Goal: Information Seeking & Learning: Learn about a topic

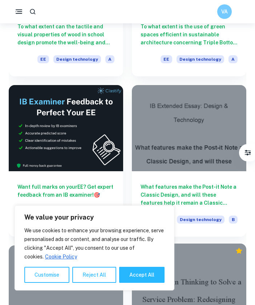
scroll to position [25, 0]
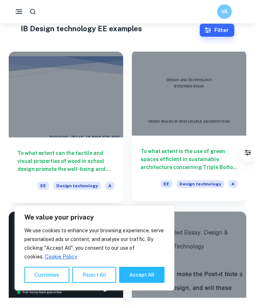
click at [183, 154] on h6 "To what extent is the use of green spaces efficient in sustainable architecture…" at bounding box center [189, 159] width 97 height 24
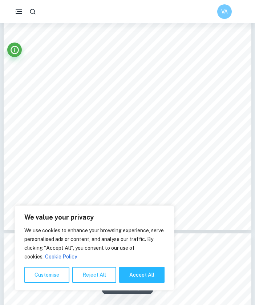
scroll to position [826, 0]
type input "1"
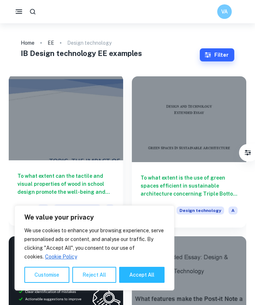
scroll to position [28, 0]
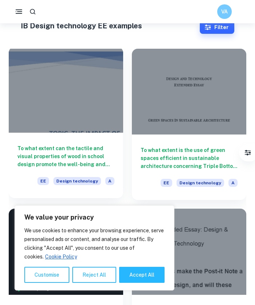
click at [56, 163] on h6 "To what extent can the tactile and visual properties of wood in school design p…" at bounding box center [65, 156] width 97 height 24
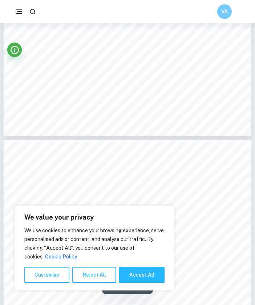
type input "5"
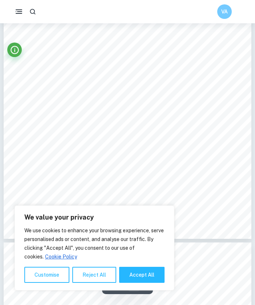
scroll to position [1658, 0]
